Goal: Information Seeking & Learning: Understand process/instructions

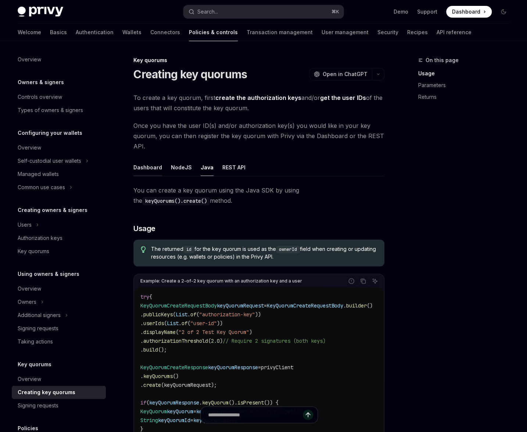
click at [153, 162] on button "Dashboard" at bounding box center [147, 167] width 29 height 17
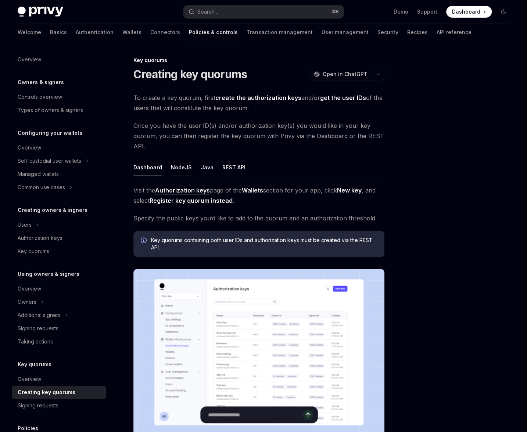
click at [173, 167] on button "NodeJS" at bounding box center [181, 167] width 21 height 17
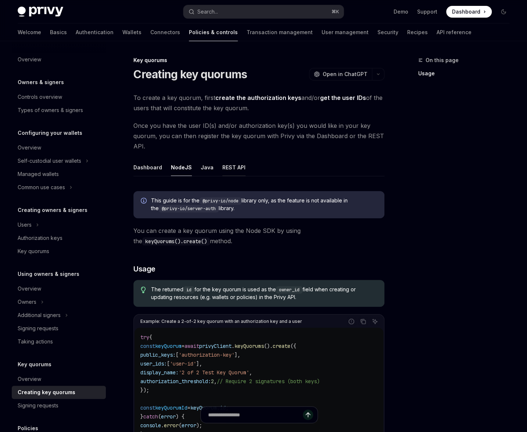
click at [232, 168] on button "REST API" at bounding box center [233, 167] width 23 height 17
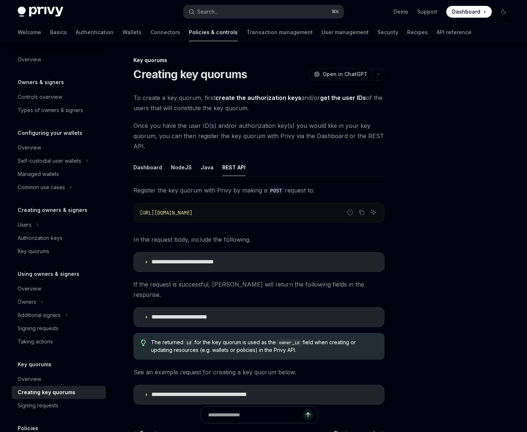
click at [197, 166] on ul "Dashboard NodeJS Java REST API" at bounding box center [258, 168] width 251 height 18
click at [202, 166] on button "Java" at bounding box center [207, 167] width 13 height 17
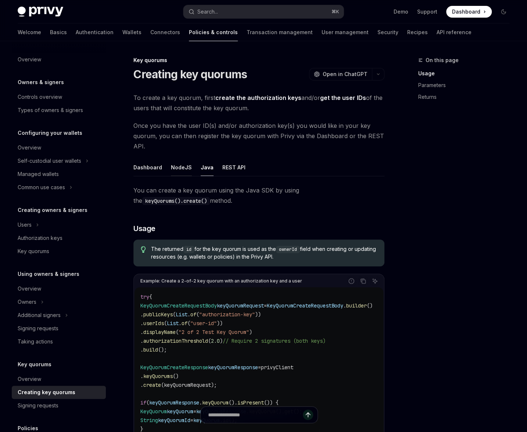
click at [183, 166] on button "NodeJS" at bounding box center [181, 167] width 21 height 17
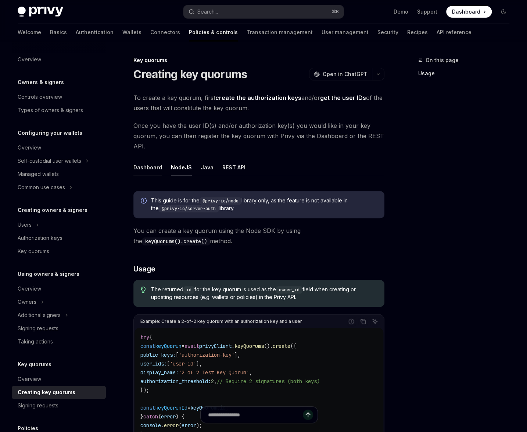
click at [154, 165] on button "Dashboard" at bounding box center [147, 167] width 29 height 17
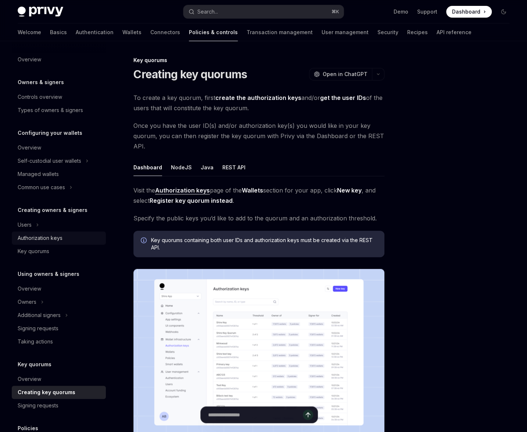
click at [28, 234] on div "Authorization keys" at bounding box center [40, 238] width 45 height 9
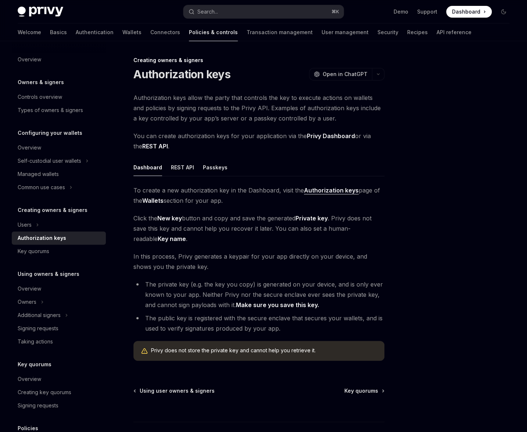
click at [28, 234] on div "Authorization keys" at bounding box center [42, 238] width 49 height 9
click at [29, 250] on div "Key quorums" at bounding box center [34, 251] width 32 height 9
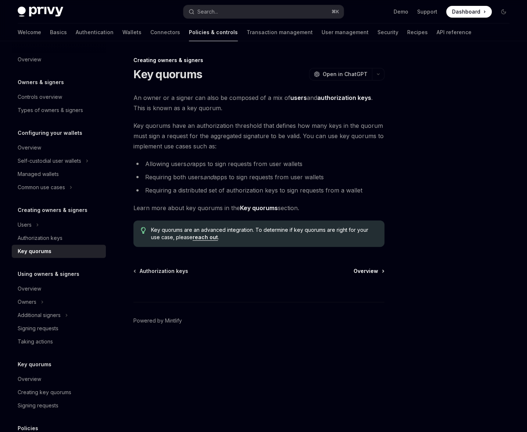
click at [358, 270] on span "Overview" at bounding box center [366, 271] width 25 height 7
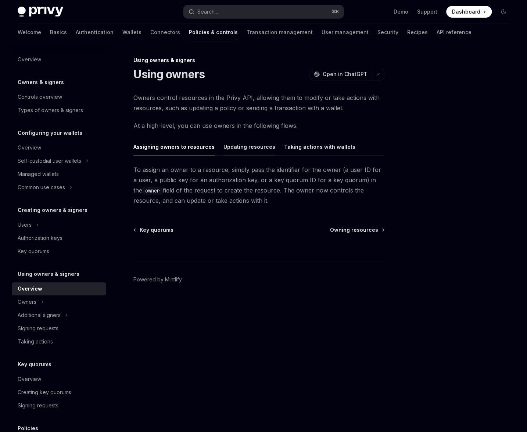
click at [251, 146] on button "Updating resources" at bounding box center [249, 146] width 52 height 17
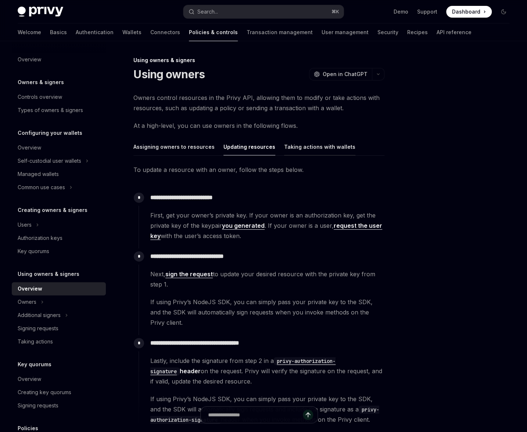
click at [297, 146] on button "Taking actions with wallets" at bounding box center [319, 146] width 71 height 17
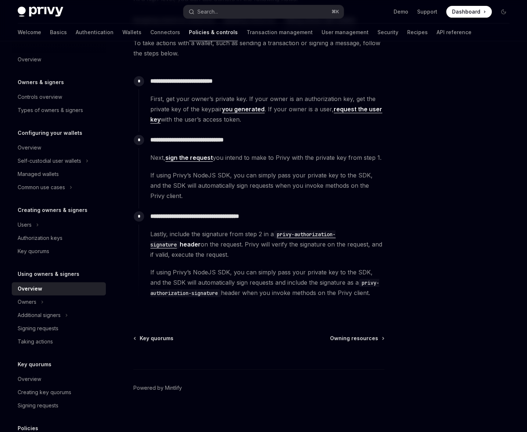
scroll to position [126, 0]
click at [370, 337] on span "Owning resources" at bounding box center [354, 339] width 48 height 7
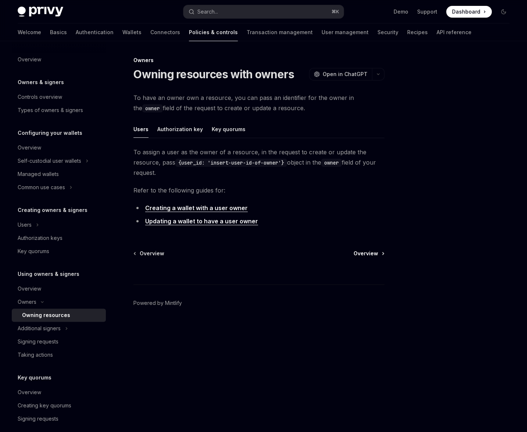
click at [373, 254] on span "Overview" at bounding box center [366, 253] width 25 height 7
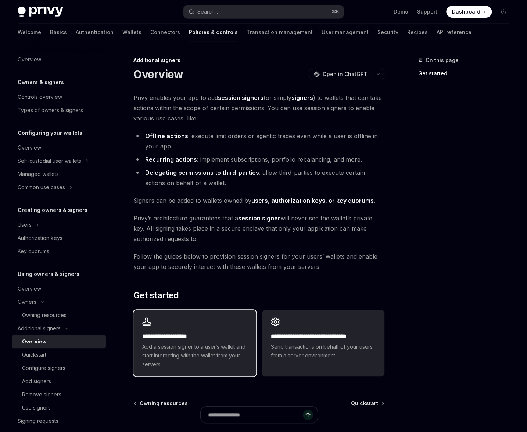
click at [178, 339] on h2 "**********" at bounding box center [194, 336] width 105 height 9
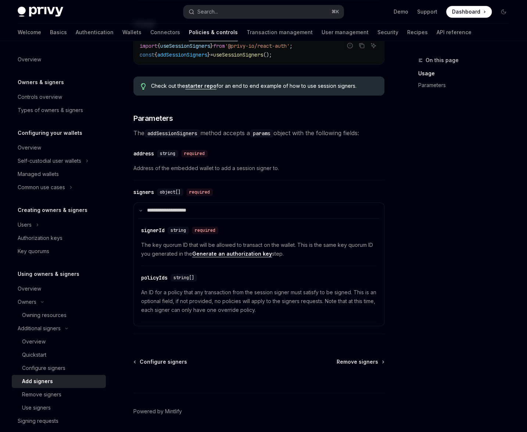
scroll to position [242, 0]
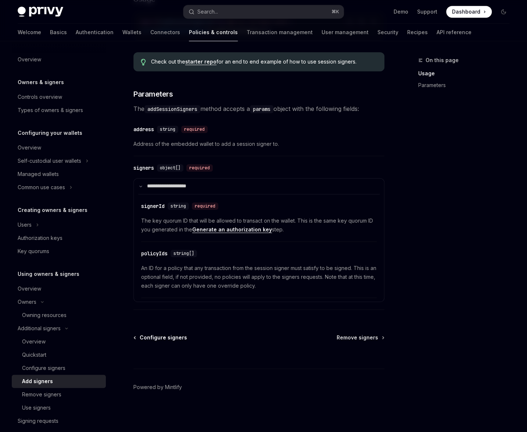
click at [166, 340] on span "Configure signers" at bounding box center [163, 337] width 47 height 7
type textarea "*"
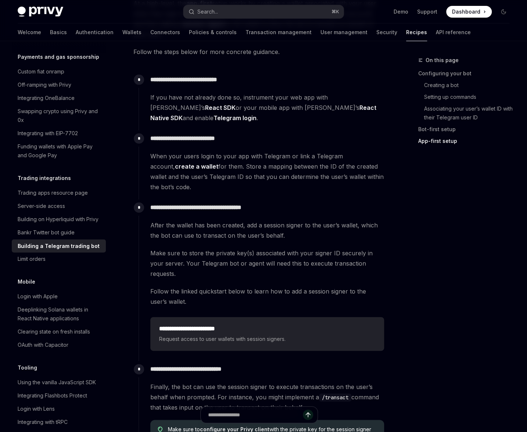
scroll to position [1407, 0]
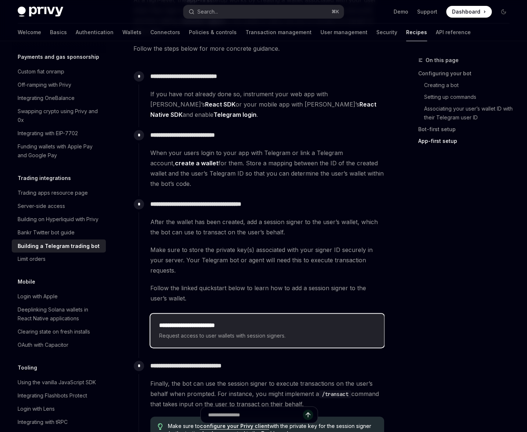
click at [189, 331] on span "Request access to user wallets with session signers." at bounding box center [267, 335] width 216 height 9
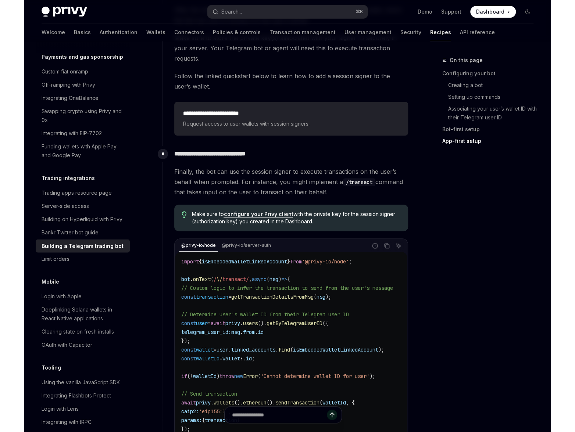
scroll to position [1600, 0]
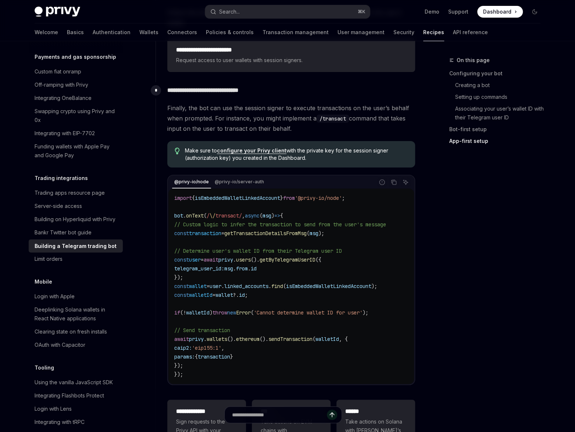
type textarea "*"
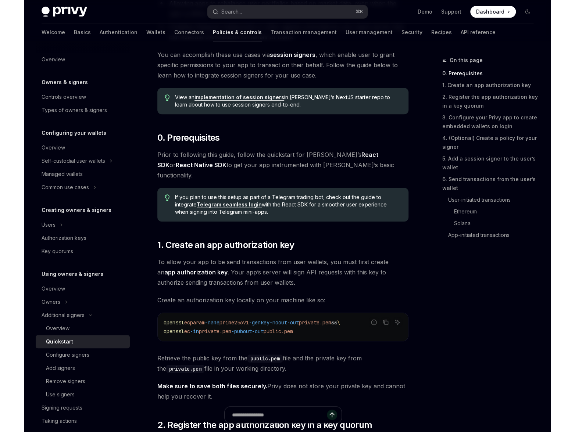
scroll to position [176, 0]
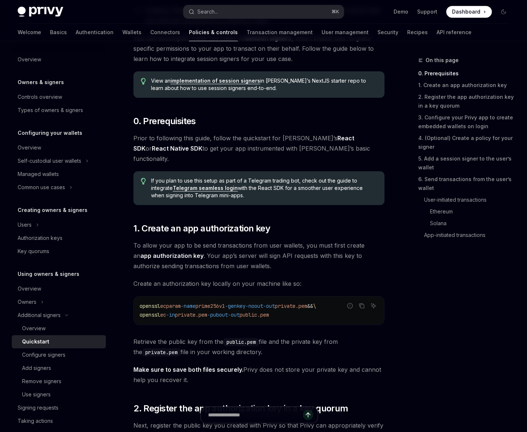
type textarea "*"
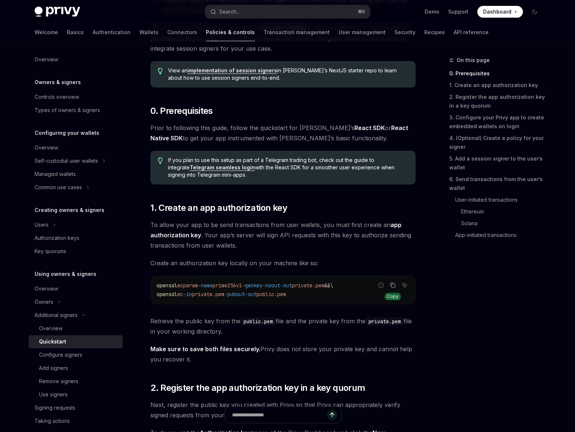
click at [392, 286] on icon "Copy the contents from the code block" at bounding box center [393, 285] width 6 height 6
